Goal: Information Seeking & Learning: Learn about a topic

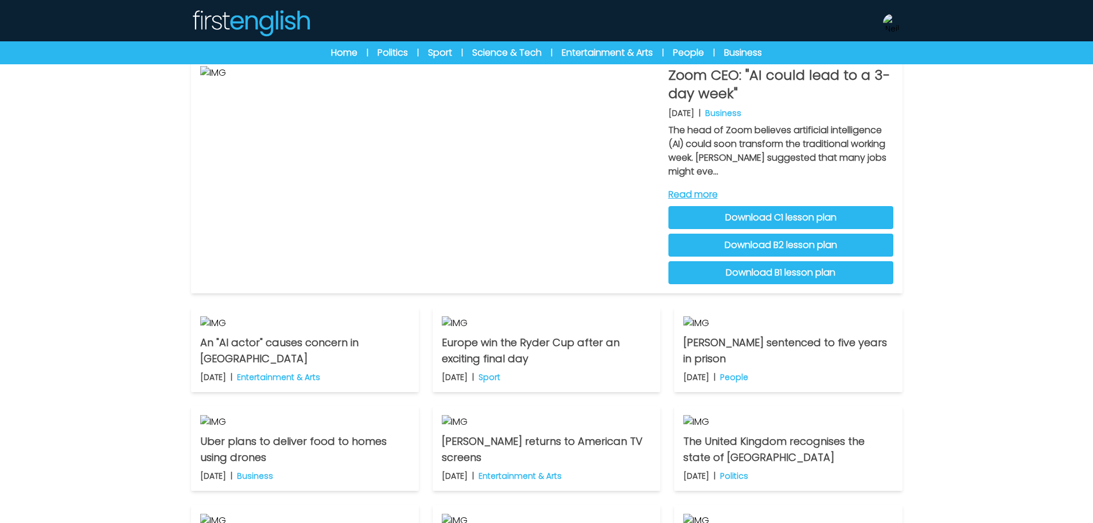
scroll to position [57, 0]
click at [873, 222] on link "Download C1 lesson plan" at bounding box center [781, 216] width 225 height 23
click at [859, 250] on link "Download B2 lesson plan" at bounding box center [781, 244] width 225 height 23
click at [845, 274] on link "Download B1 lesson plan" at bounding box center [781, 272] width 225 height 23
click at [971, 256] on div "Latest news Practice exams Exam Centre Latest news Exam Centre Practice exams E…" at bounding box center [546, 297] width 1093 height 709
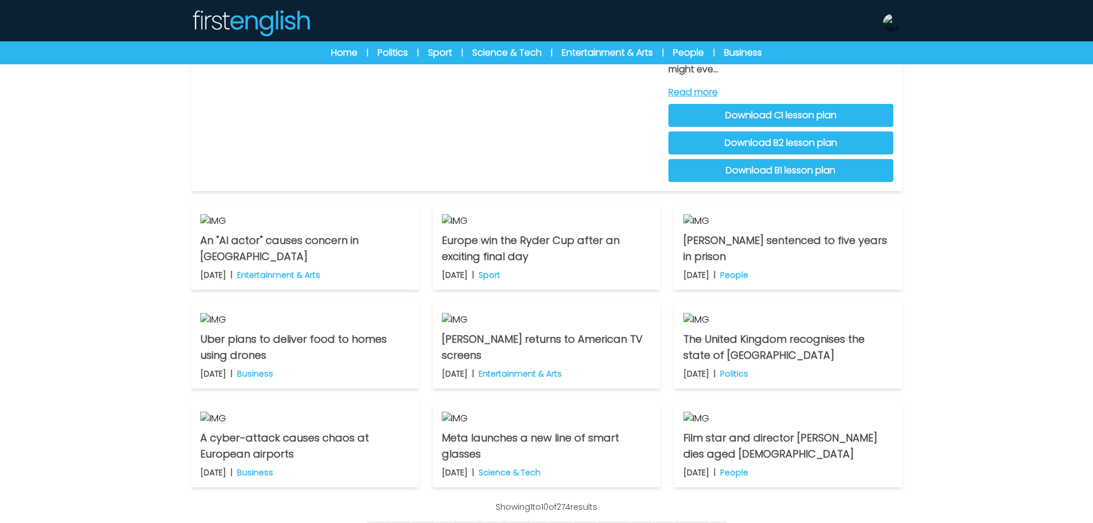
scroll to position [0, 0]
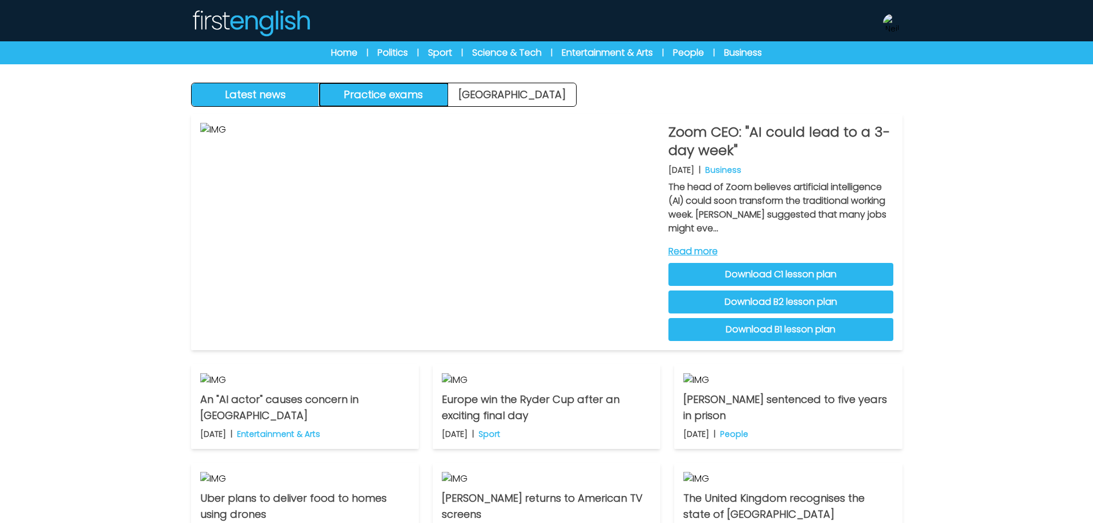
click at [372, 90] on button "Practice exams" at bounding box center [384, 94] width 129 height 23
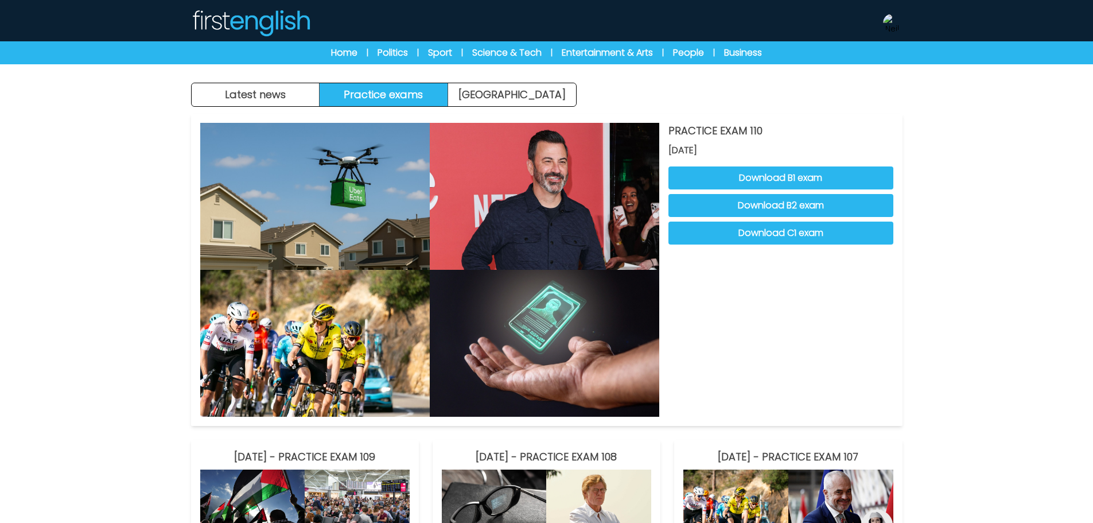
click at [360, 53] on div "Home | Politics | Sport | Science & Tech | Entertainment & Arts | People | Busi…" at bounding box center [547, 53] width 514 height 14
click at [349, 53] on link "Home" at bounding box center [344, 53] width 26 height 14
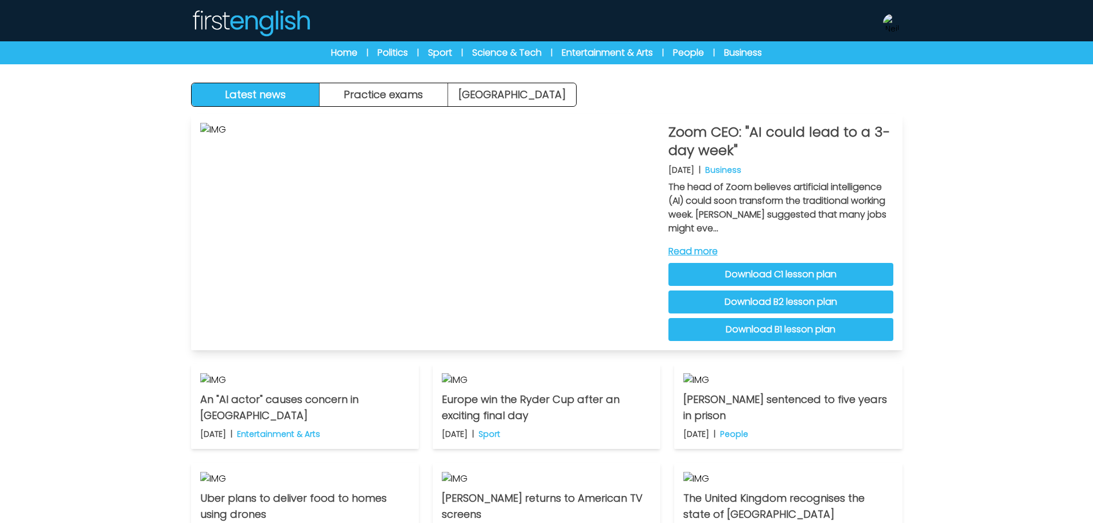
click at [703, 243] on div "Zoom CEO: "AI could lead to a 3-day week" 3rd October 2025 | Business The head …" at bounding box center [781, 232] width 225 height 218
click at [682, 245] on link "Read more" at bounding box center [781, 252] width 225 height 14
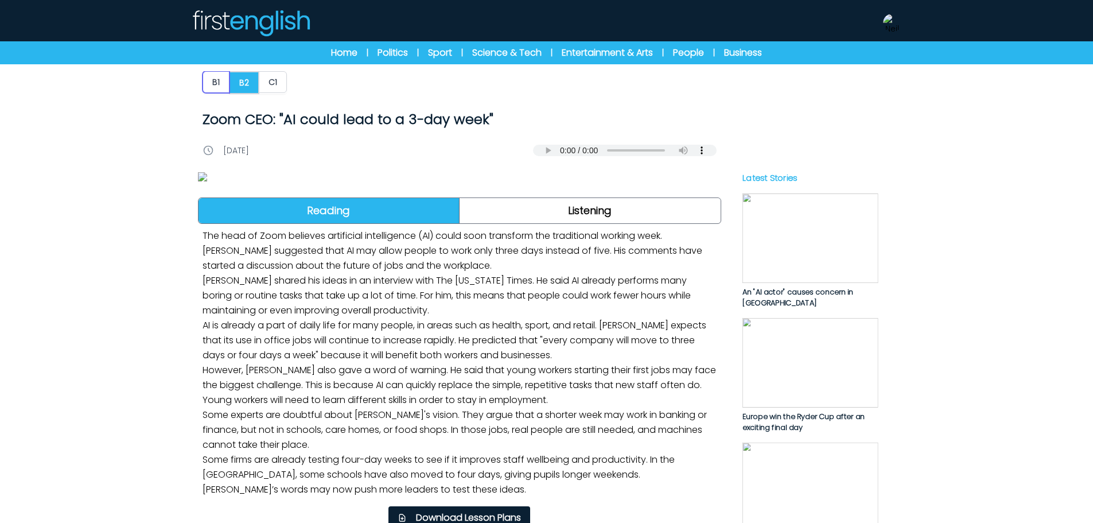
drag, startPoint x: 216, startPoint y: 82, endPoint x: 241, endPoint y: 104, distance: 33.3
click at [216, 82] on button "B1" at bounding box center [216, 82] width 27 height 22
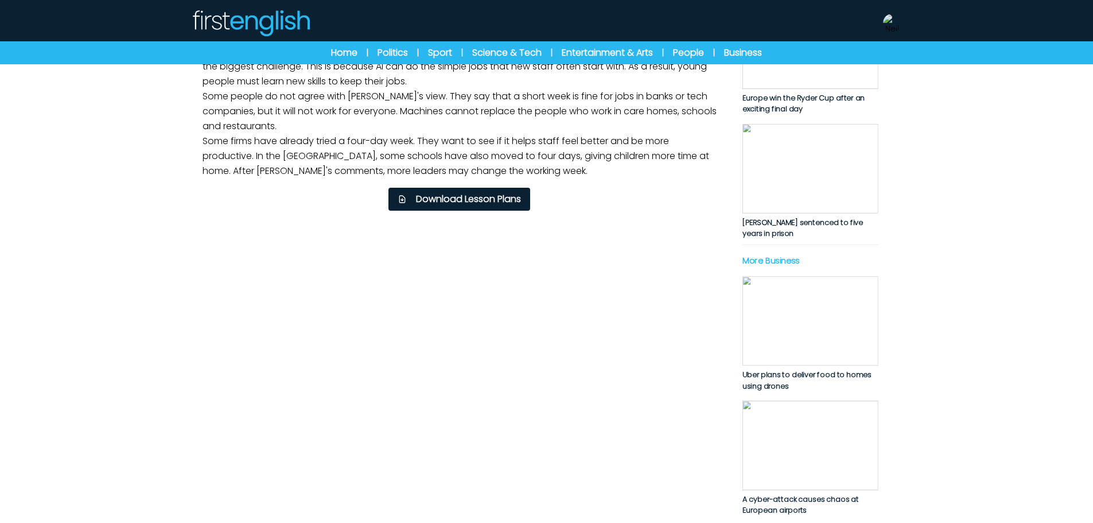
scroll to position [344, 0]
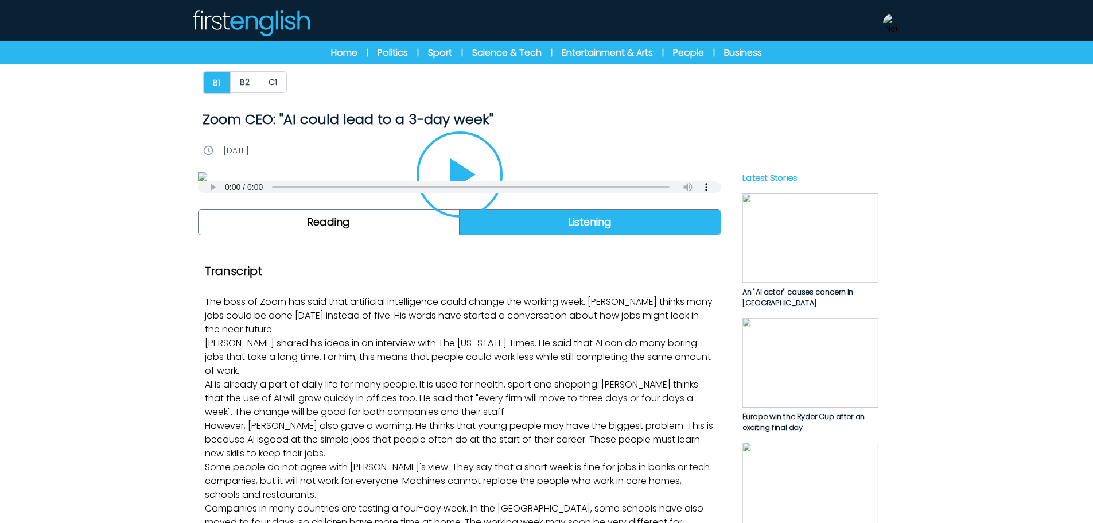
drag, startPoint x: 460, startPoint y: 338, endPoint x: 475, endPoint y: 201, distance: 137.9
click at [461, 202] on icon "Play/Pause" at bounding box center [459, 174] width 55 height 55
click at [246, 80] on button "B2" at bounding box center [244, 82] width 29 height 22
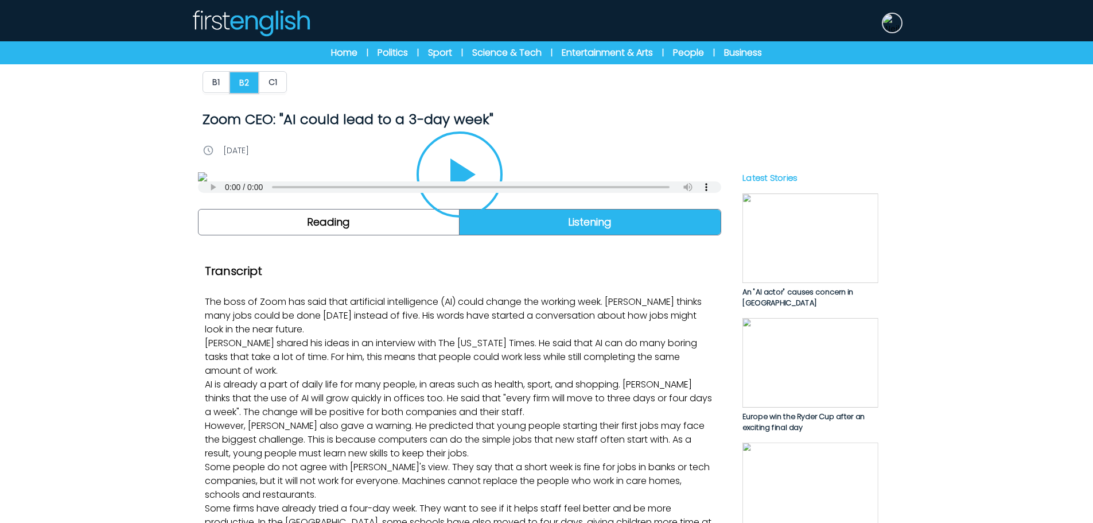
click at [901, 21] on img at bounding box center [892, 23] width 18 height 18
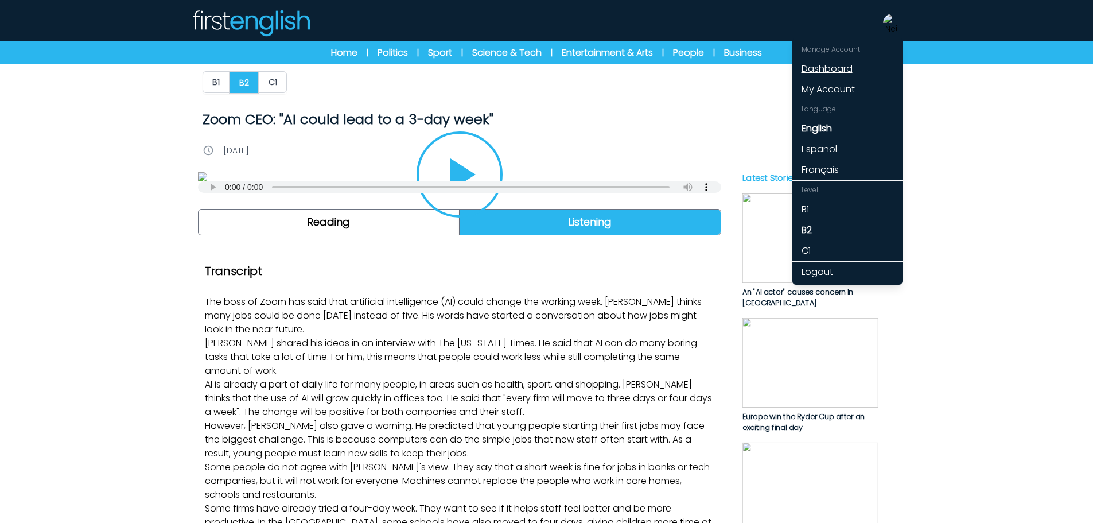
click at [845, 63] on link "Dashboard" at bounding box center [848, 69] width 110 height 21
